Goal: Find specific page/section: Find specific page/section

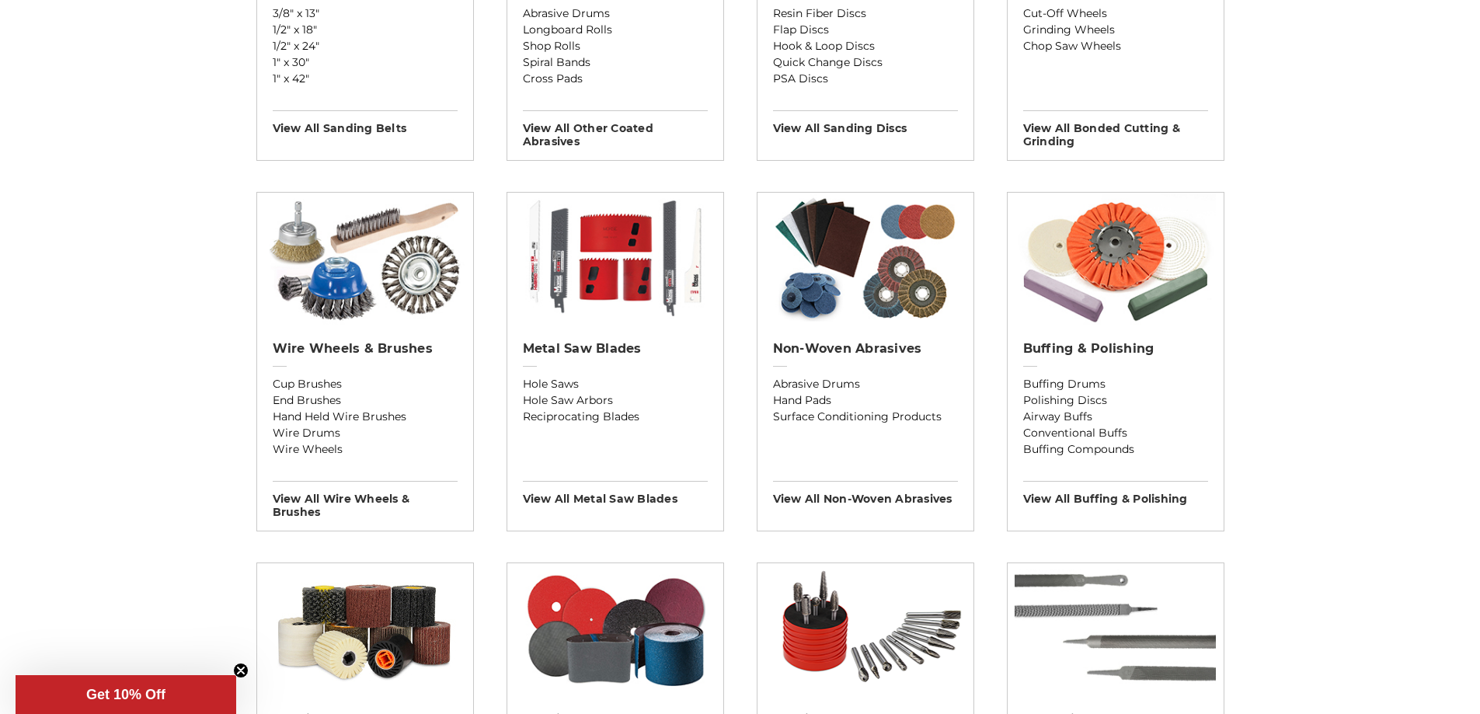
scroll to position [777, 0]
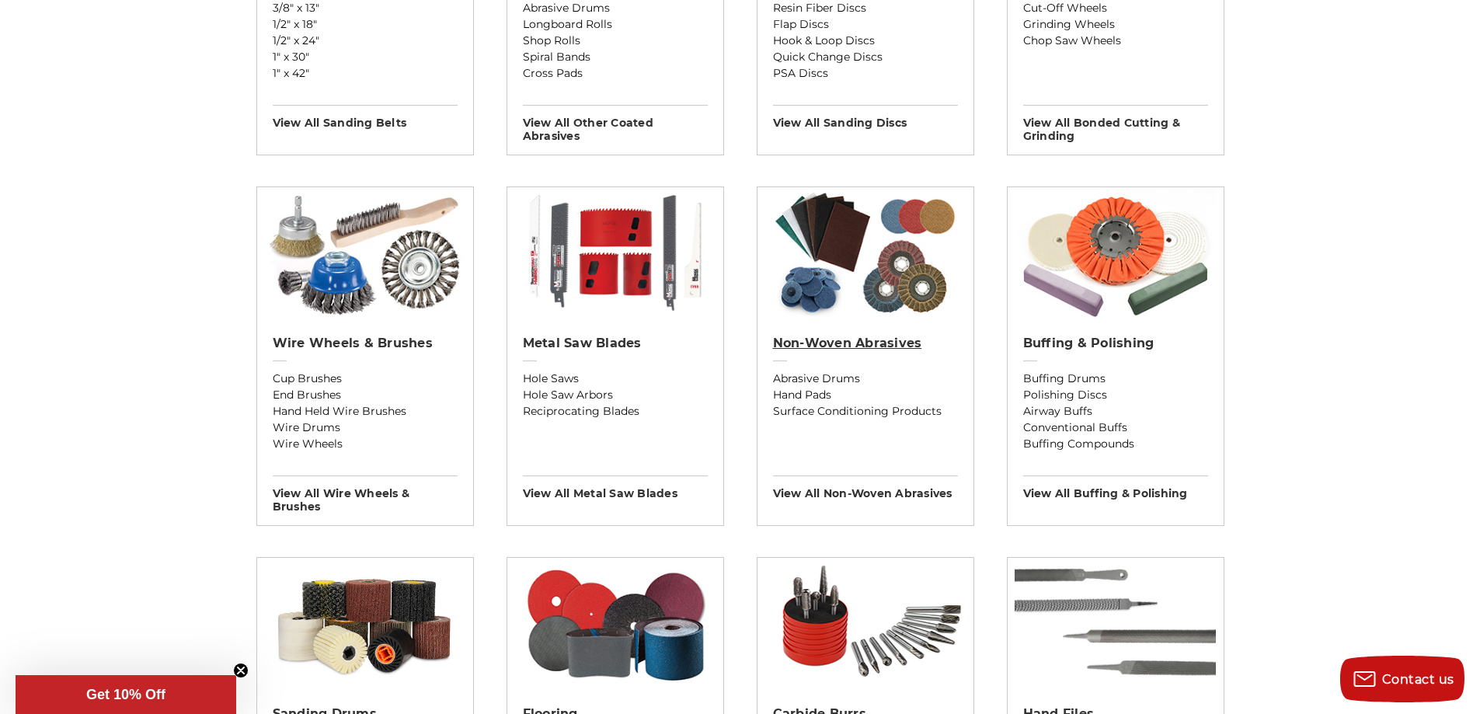
click at [876, 353] on link "Non-woven Abrasives" at bounding box center [865, 353] width 185 height 35
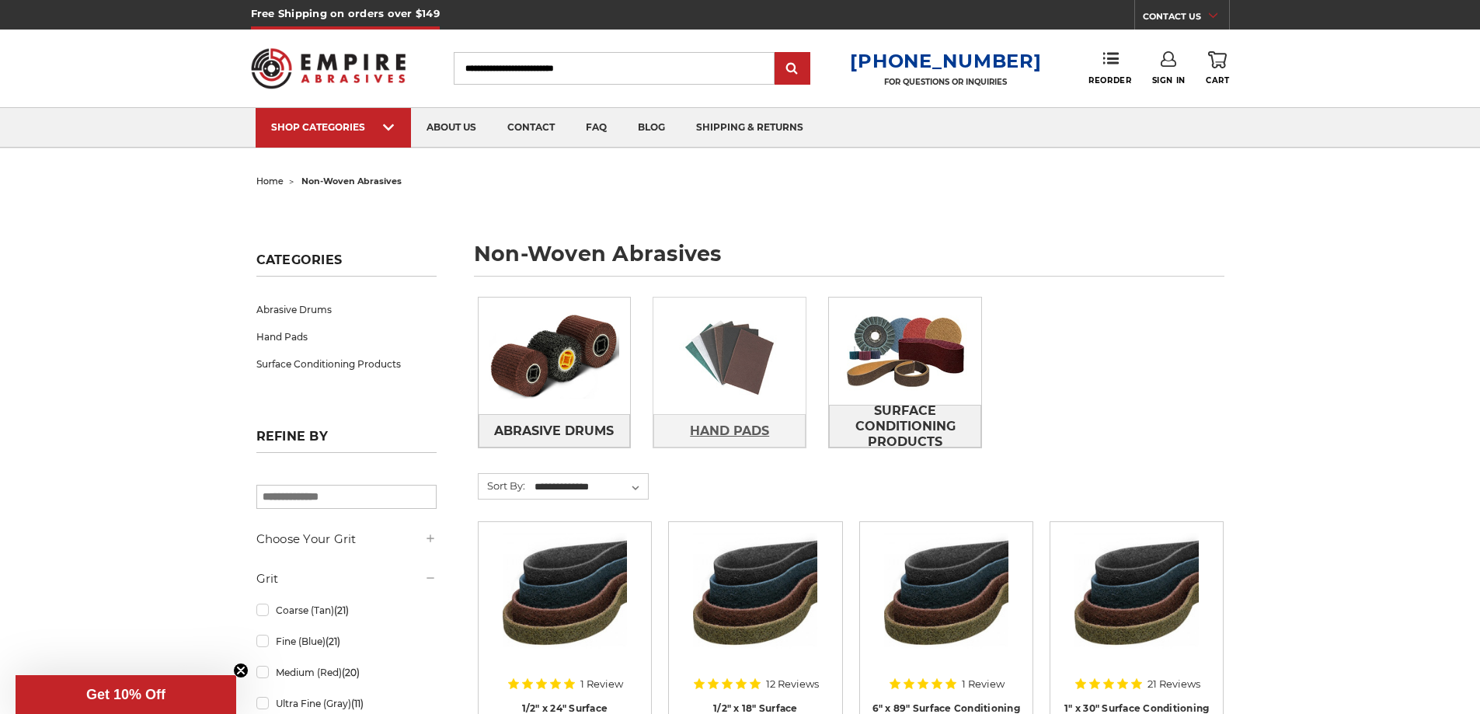
click at [691, 433] on span "Hand Pads" at bounding box center [729, 431] width 79 height 26
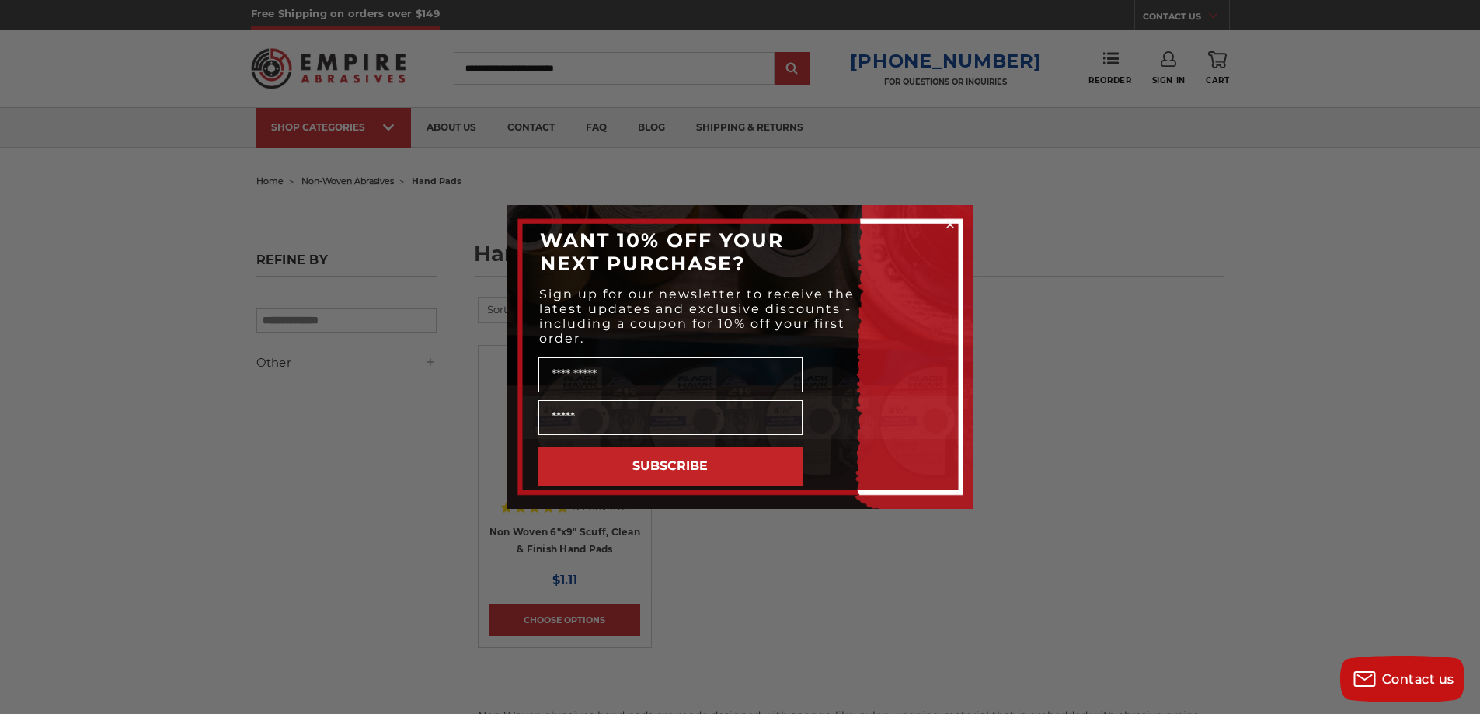
click at [949, 226] on icon "Close dialog" at bounding box center [950, 224] width 6 height 6
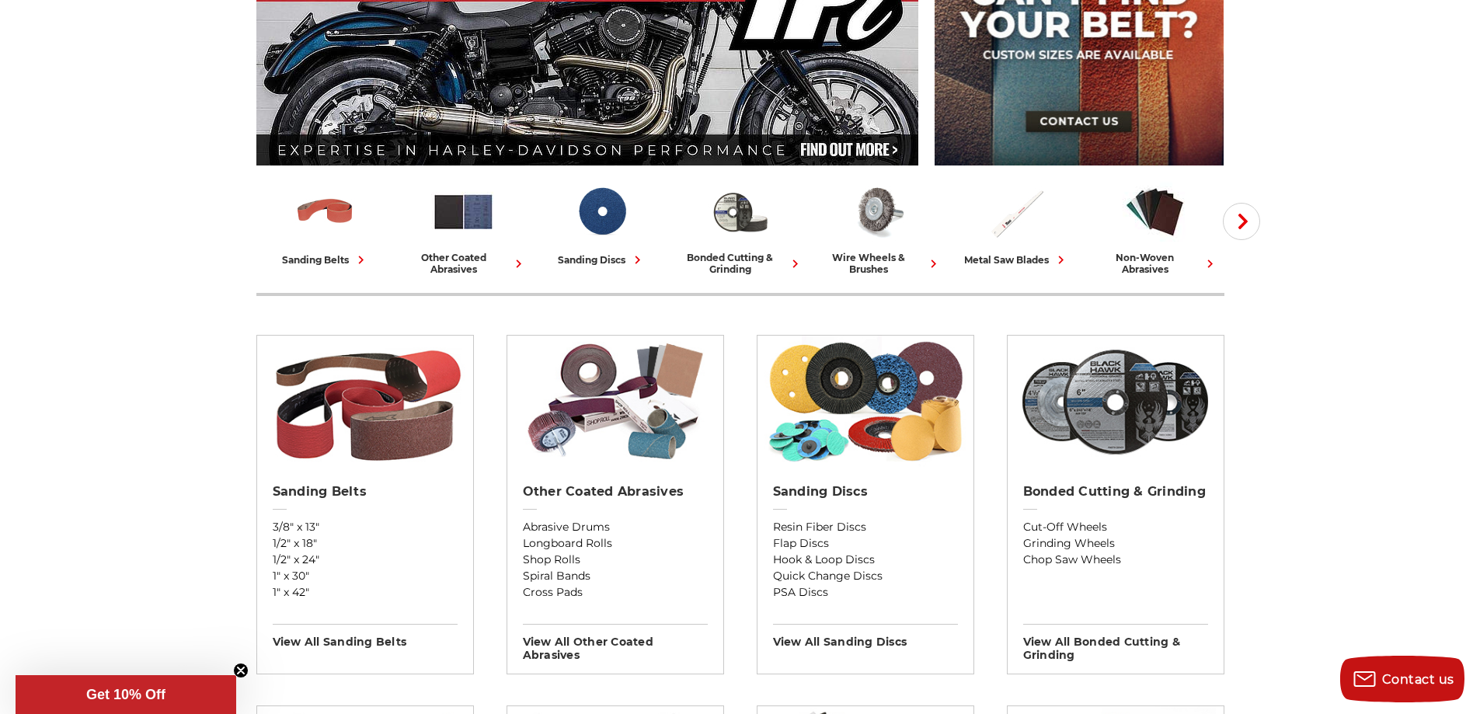
scroll to position [155, 0]
